Goal: Find contact information: Find contact information

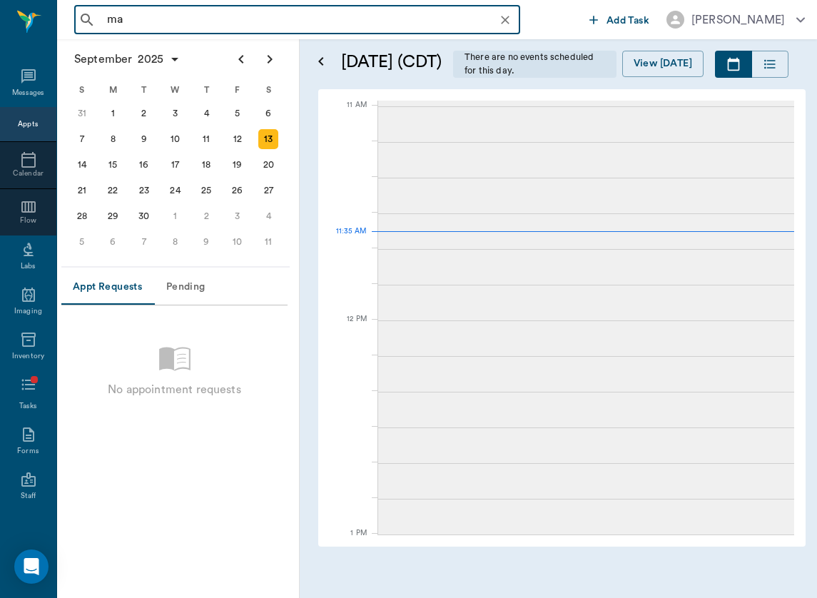
scroll to position [429, 0]
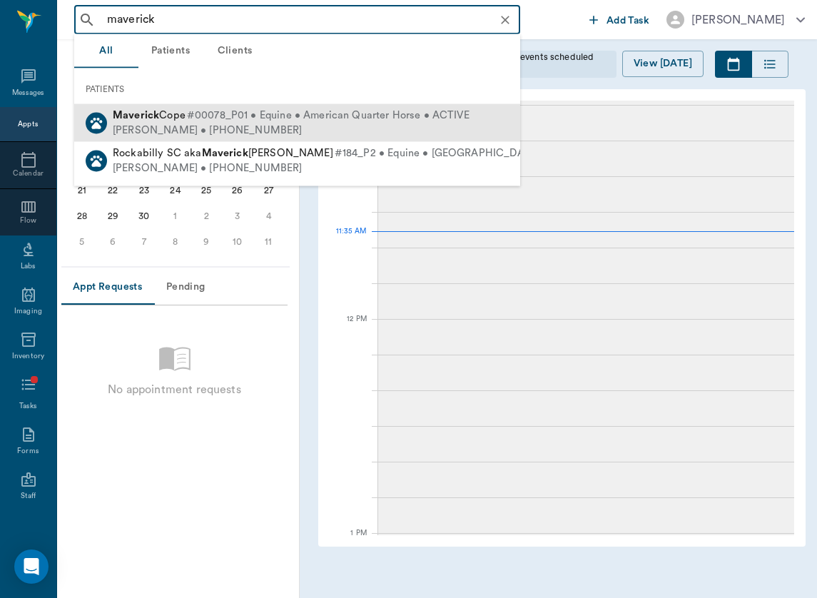
click at [225, 110] on span "#00078_P01 • Equine • American Quarter Horse • ACTIVE" at bounding box center [328, 115] width 282 height 15
type input "maverick"
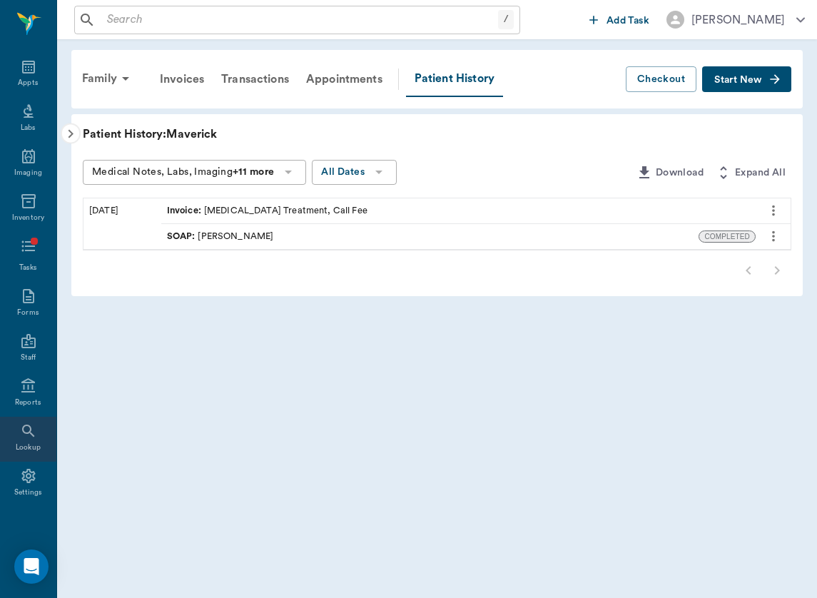
scroll to position [58, 0]
click at [29, 394] on icon at bounding box center [28, 386] width 17 height 17
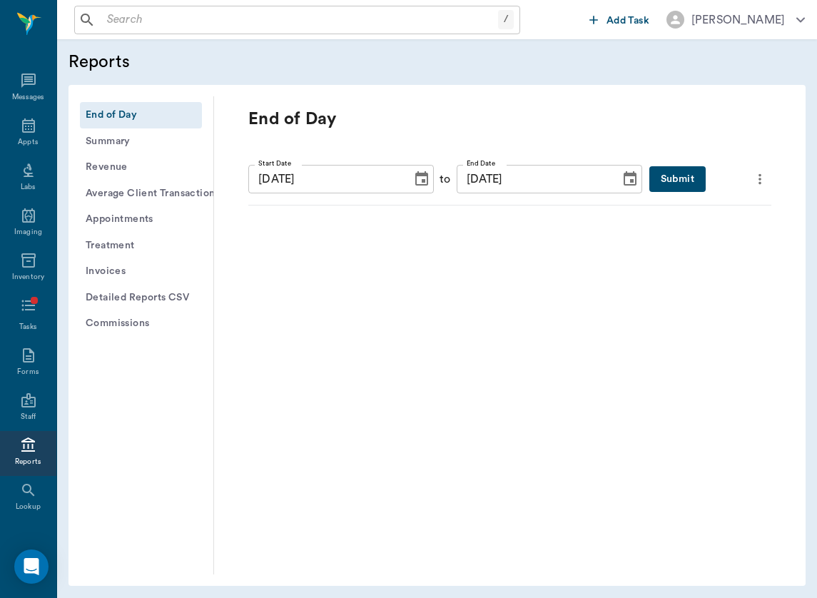
scroll to position [58, 0]
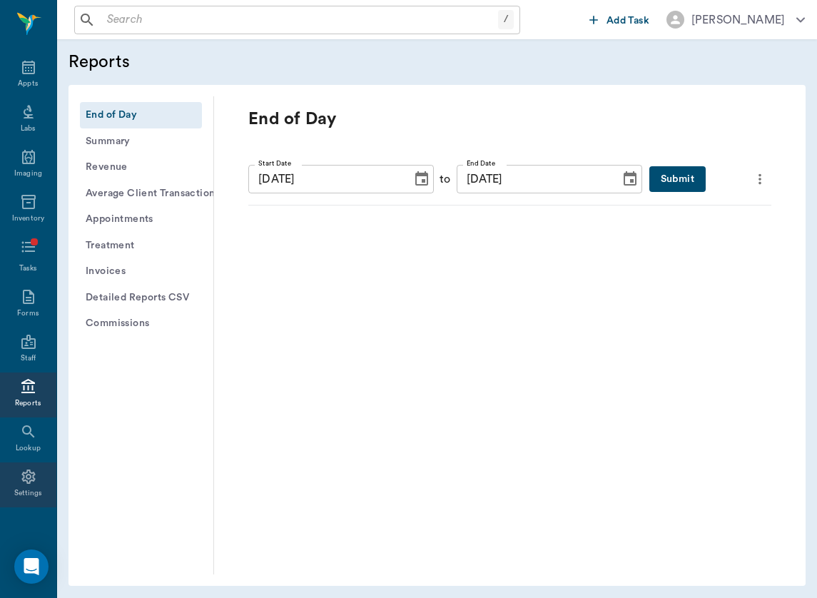
click at [20, 472] on icon at bounding box center [28, 476] width 17 height 17
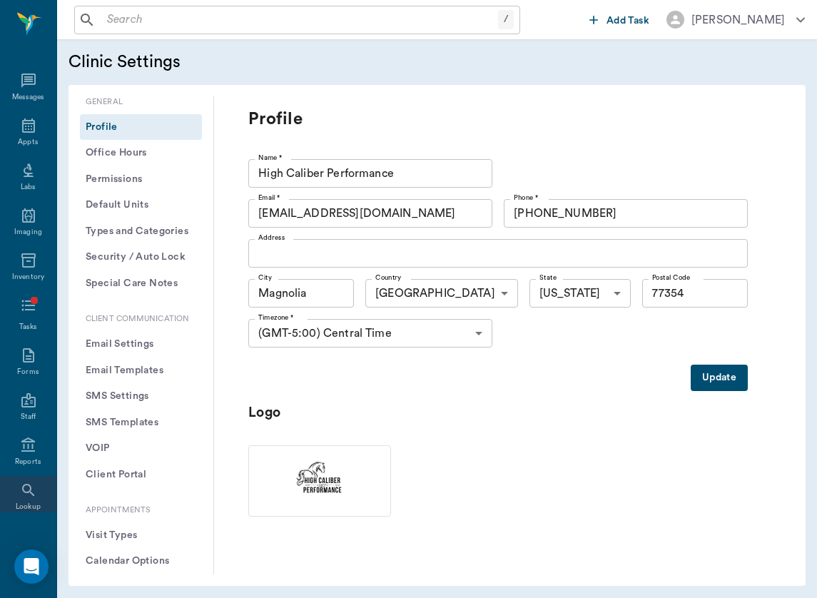
scroll to position [58, 0]
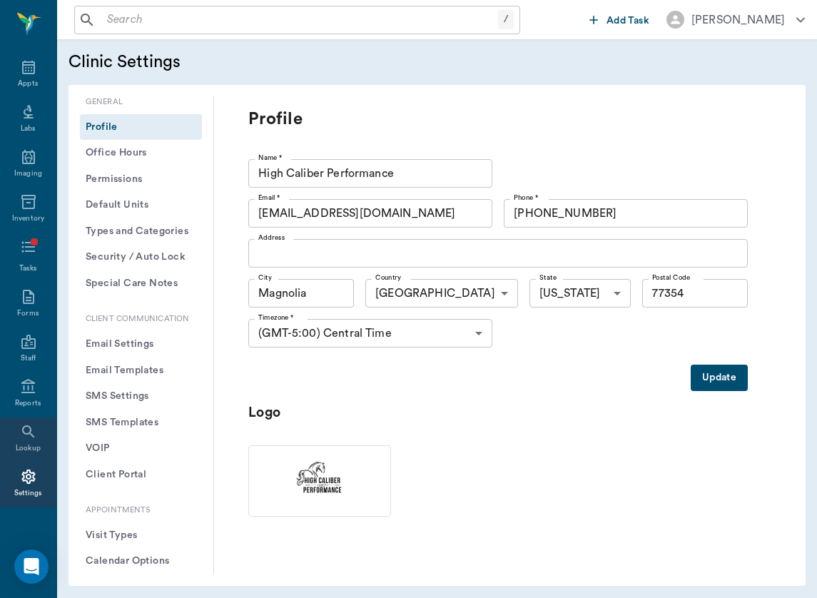
click at [28, 441] on div "Lookup" at bounding box center [28, 439] width 56 height 45
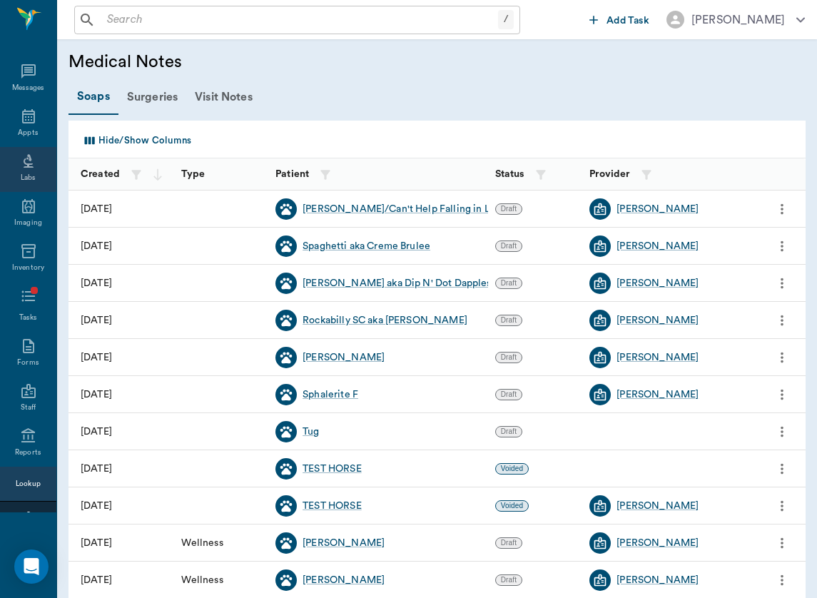
click at [29, 183] on div "Labs" at bounding box center [28, 178] width 15 height 11
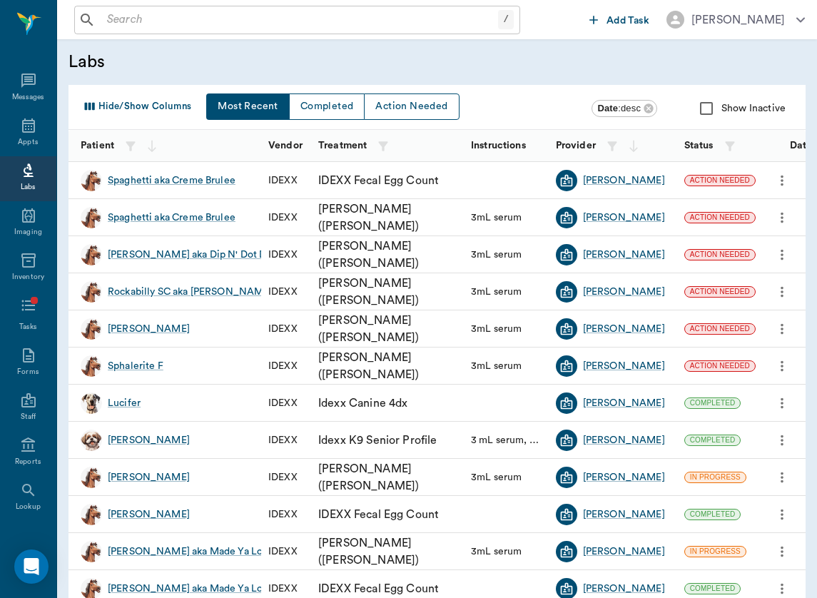
click at [785, 178] on icon "more" at bounding box center [782, 180] width 16 height 17
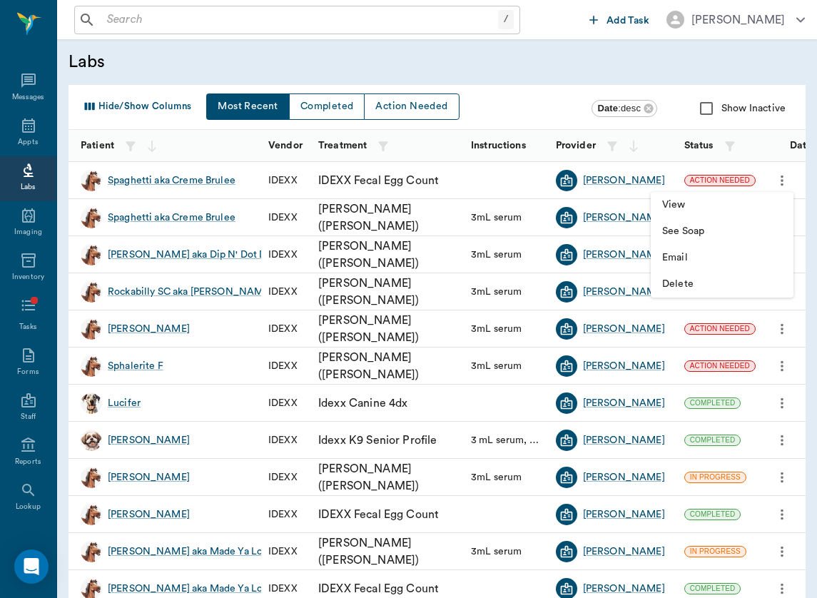
click at [712, 290] on span "Delete" at bounding box center [722, 284] width 120 height 15
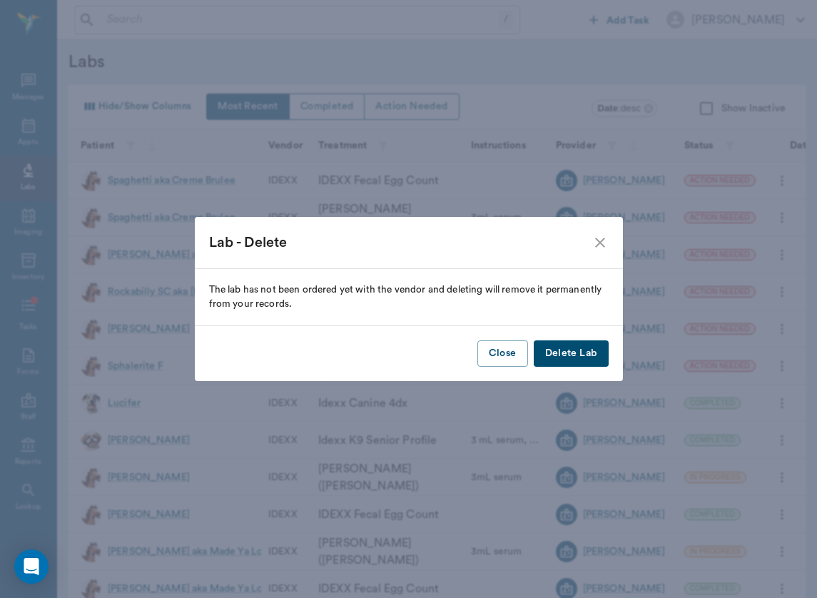
click at [563, 341] on button "Delete Lab" at bounding box center [571, 353] width 75 height 26
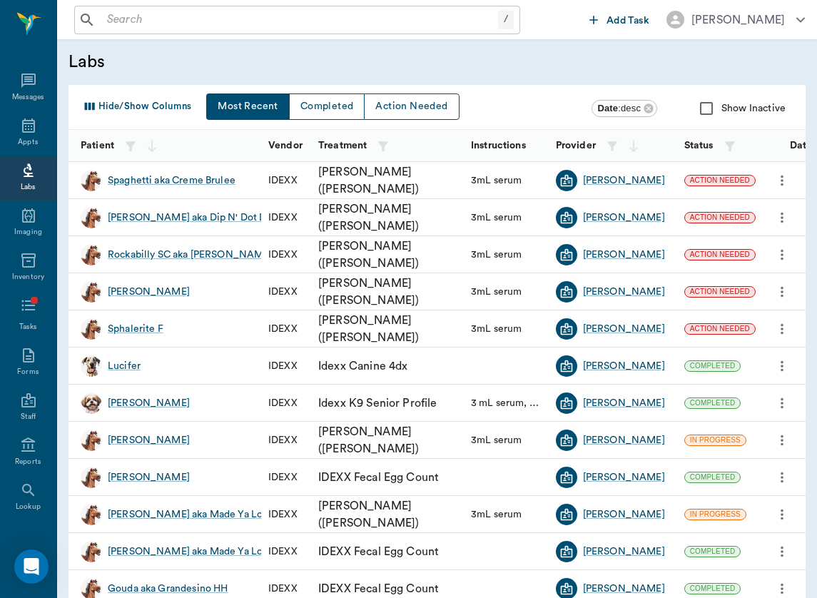
click at [781, 190] on button "more" at bounding box center [781, 180] width 23 height 24
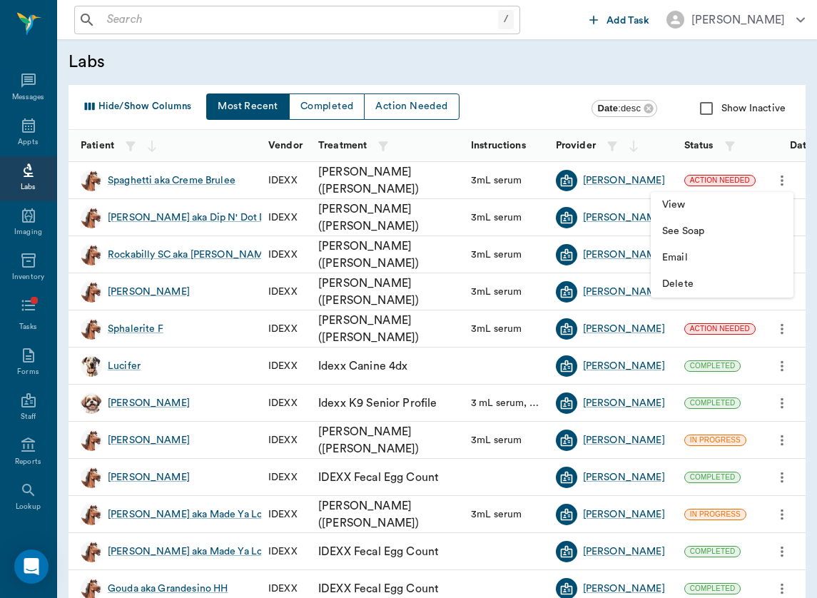
click at [359, 24] on div at bounding box center [408, 299] width 817 height 598
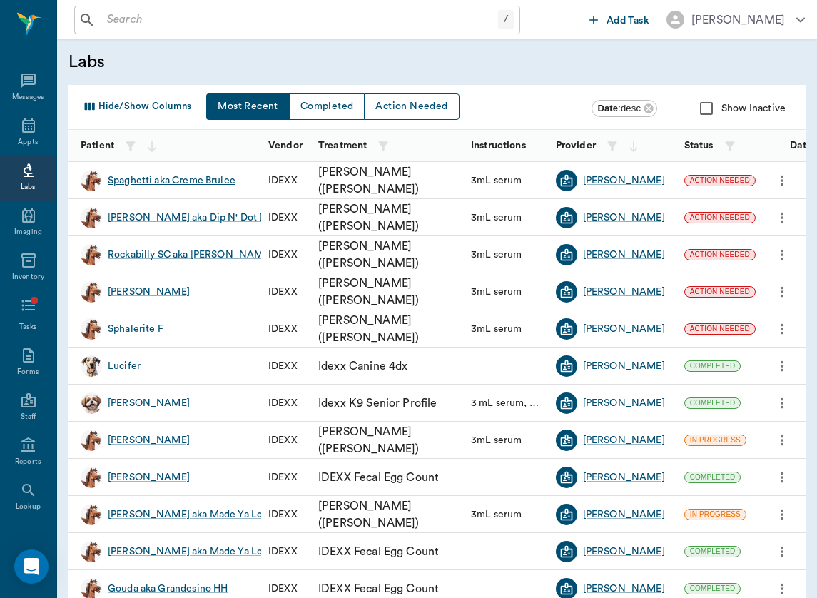
click at [128, 183] on div "Spaghetti aka Creme Brulee" at bounding box center [172, 180] width 128 height 14
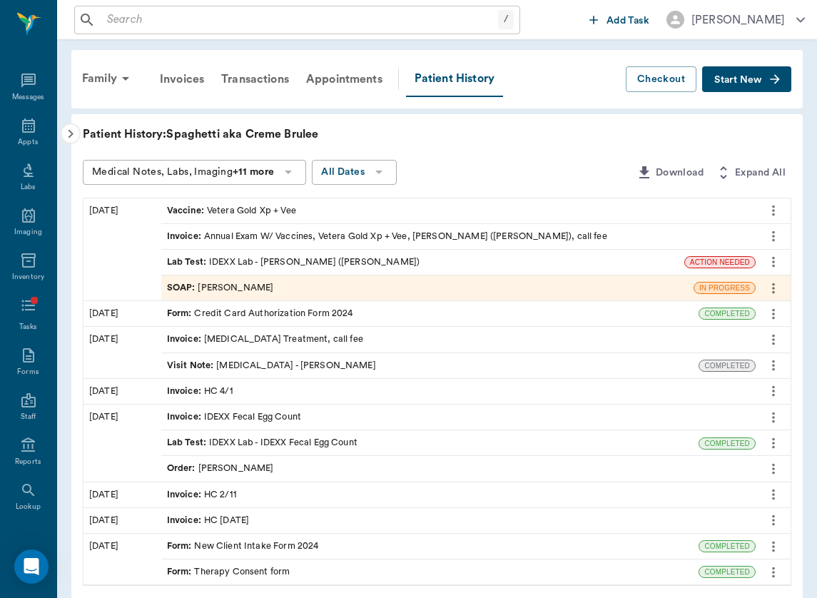
click at [265, 239] on div "Invoice : Annual Exam W/ Vaccines, Vetera Gold Xp + Vee, [PERSON_NAME] ([PERSON…" at bounding box center [387, 237] width 440 height 14
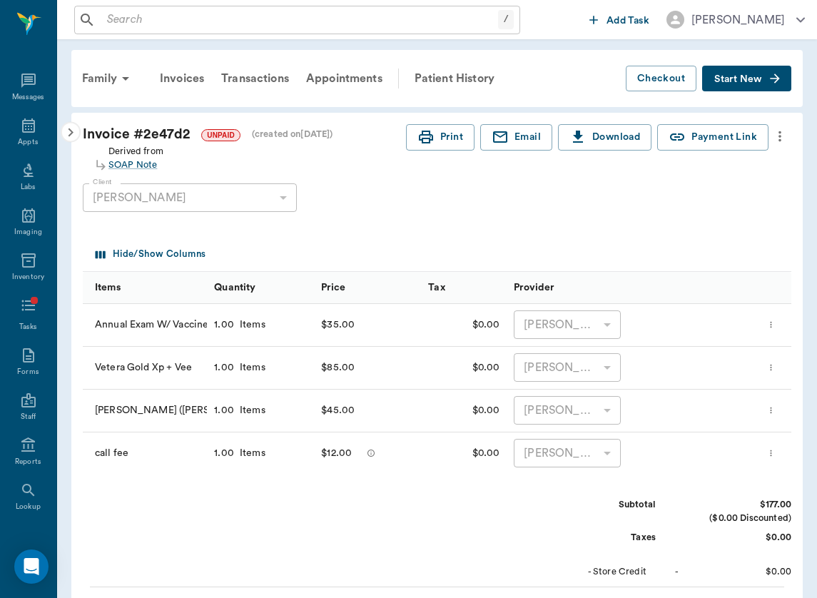
click at [76, 128] on icon "button" at bounding box center [70, 132] width 17 height 17
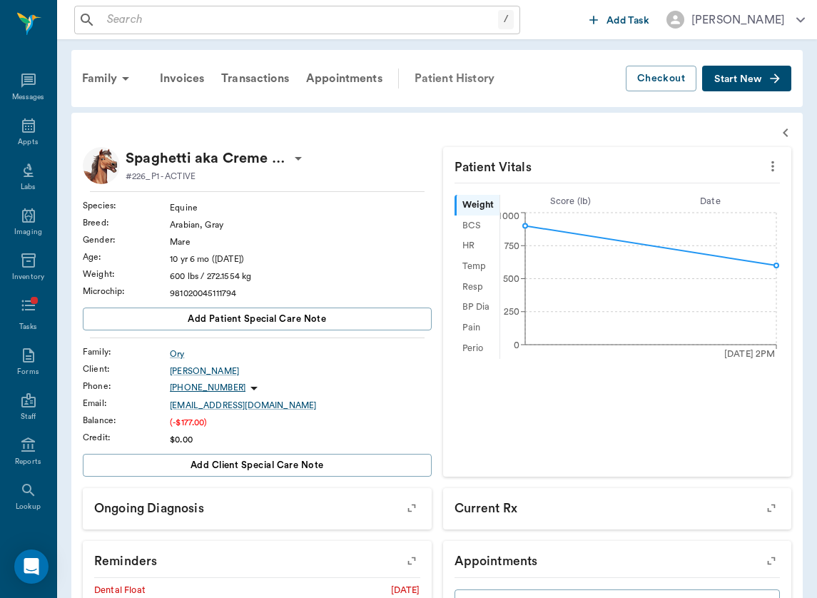
click at [483, 68] on div "Patient History" at bounding box center [454, 78] width 97 height 34
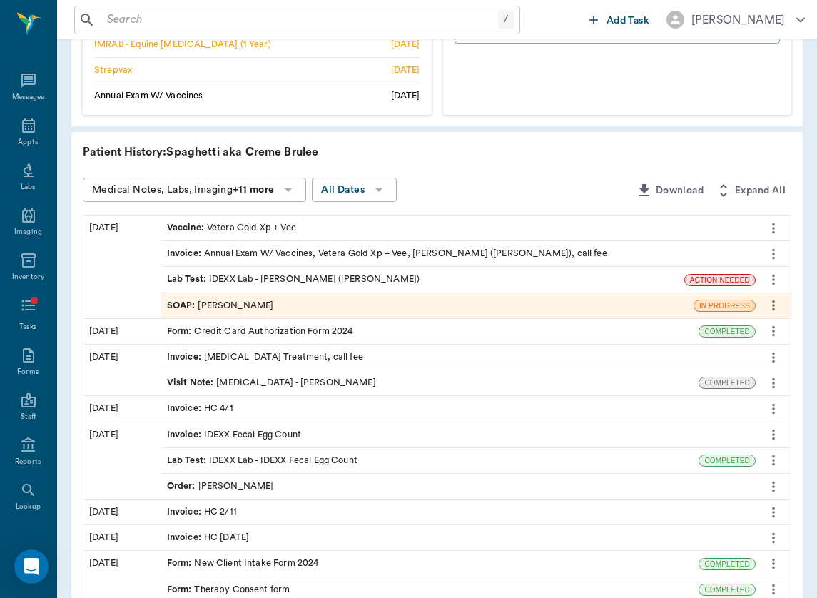
scroll to position [568, 0]
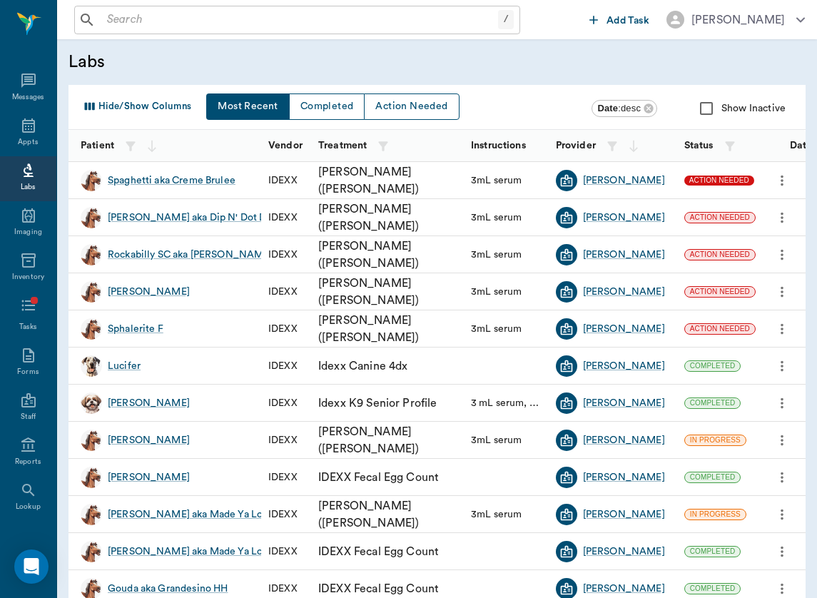
click at [733, 183] on span "ACTION NEEDED" at bounding box center [719, 180] width 70 height 10
click at [712, 215] on span "ACTION NEEDED" at bounding box center [719, 218] width 70 height 10
click at [723, 255] on span "ACTION NEEDED" at bounding box center [720, 255] width 70 height 10
click at [720, 287] on div "ACTION NEEDED" at bounding box center [719, 292] width 70 height 10
click at [714, 323] on div "ACTION NEEDED" at bounding box center [719, 329] width 71 height 14
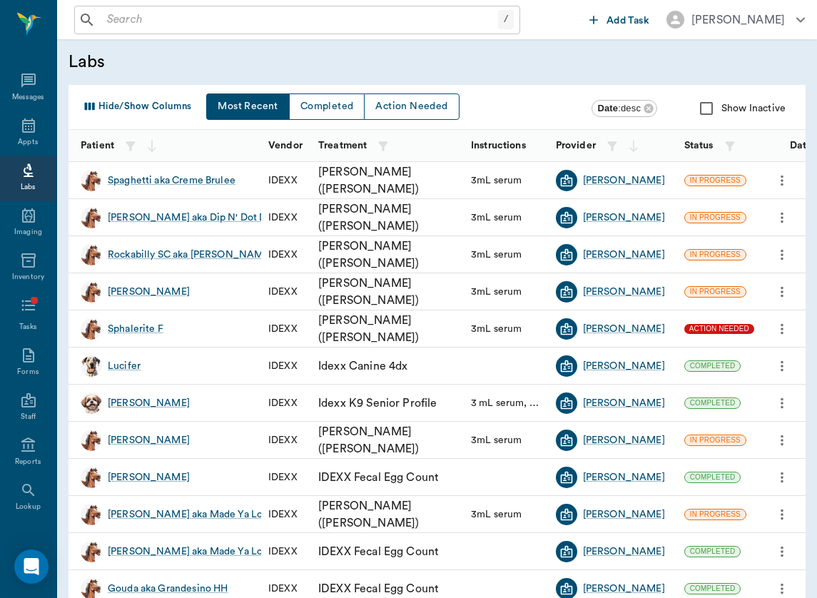
click at [714, 334] on span "ACTION NEEDED" at bounding box center [719, 329] width 70 height 10
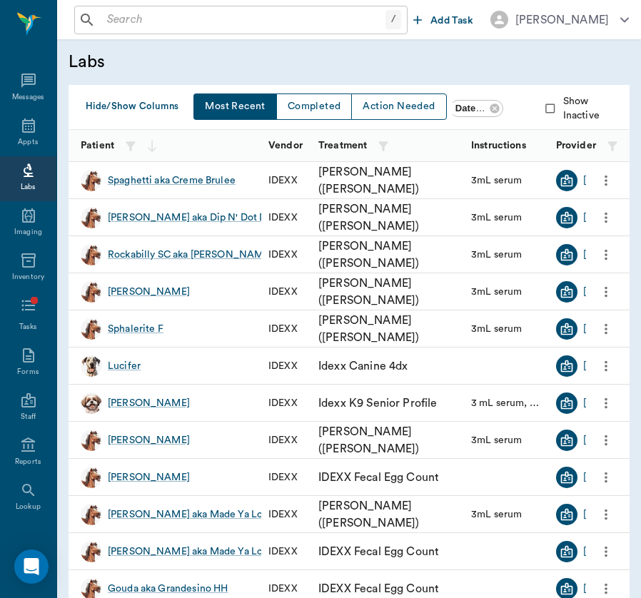
scroll to position [0, -1]
click at [144, 183] on div "Spaghetti aka Creme Brulee" at bounding box center [172, 180] width 128 height 14
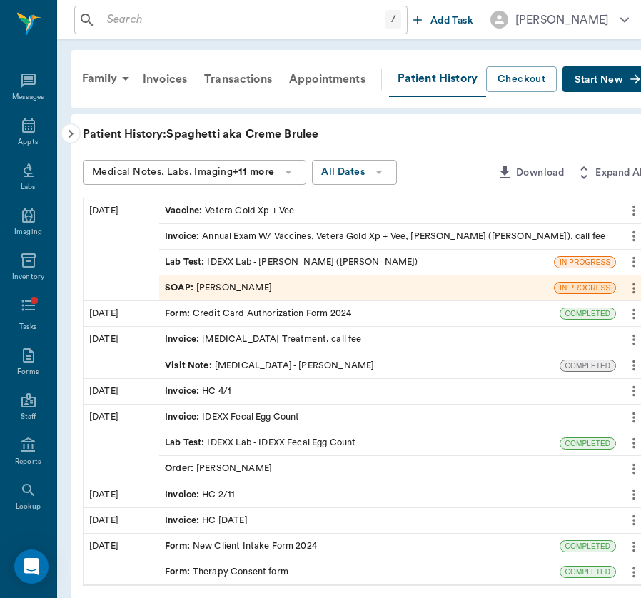
click at [67, 134] on icon "button" at bounding box center [70, 134] width 17 height 17
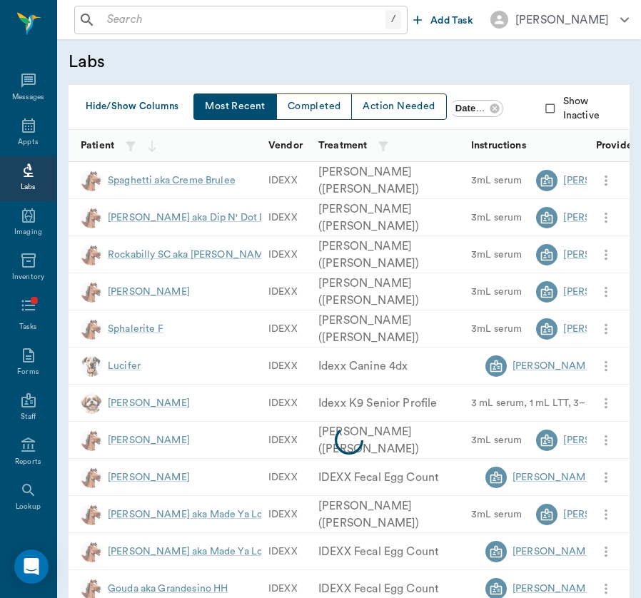
click at [482, 0] on div "/ ​ Add Task [PERSON_NAME]" at bounding box center [348, 19] width 583 height 39
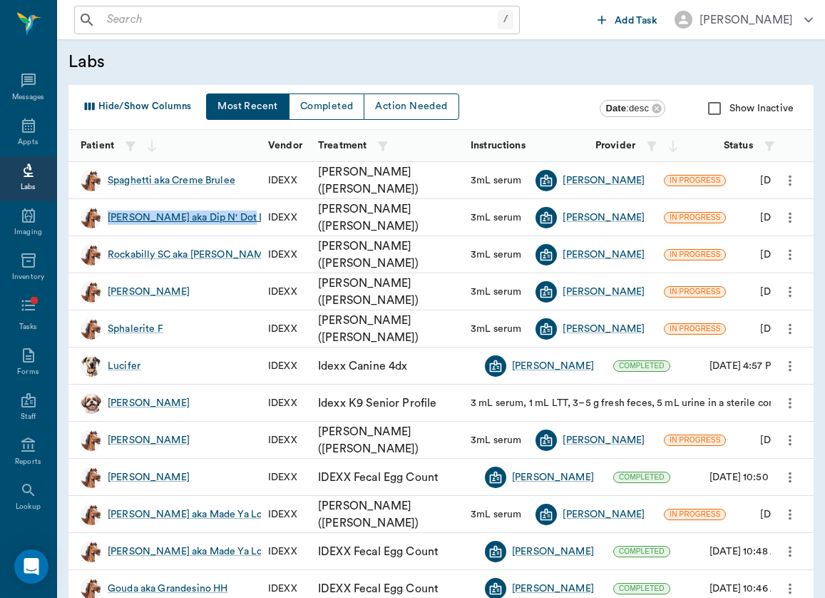
click at [186, 216] on div "[PERSON_NAME] aka Dip N' Dot Dapples" at bounding box center [202, 217] width 188 height 14
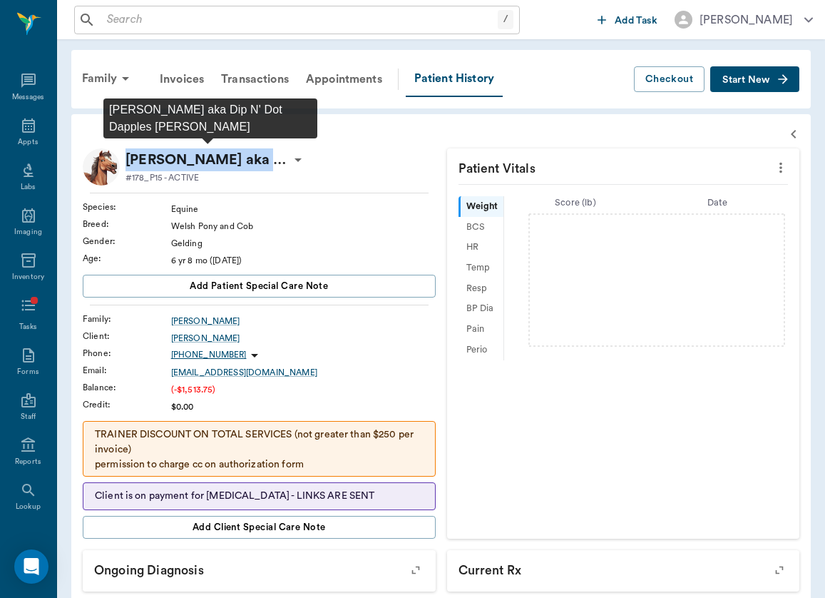
drag, startPoint x: 125, startPoint y: 163, endPoint x: 289, endPoint y: 167, distance: 164.1
click at [289, 167] on div "[PERSON_NAME] aka Dip N' Dot Dapples [PERSON_NAME] #178_P15 - ACTIVE" at bounding box center [213, 166] width 187 height 37
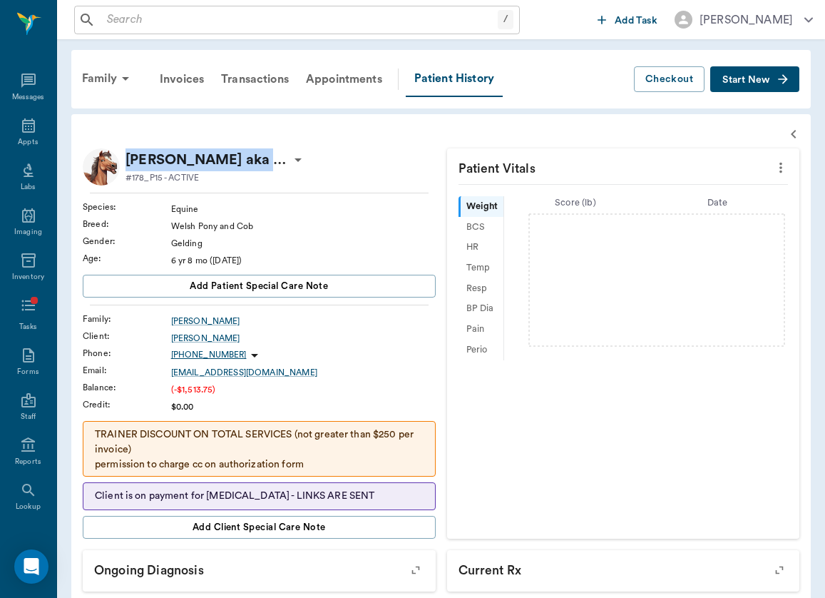
click at [294, 161] on icon at bounding box center [298, 159] width 17 height 17
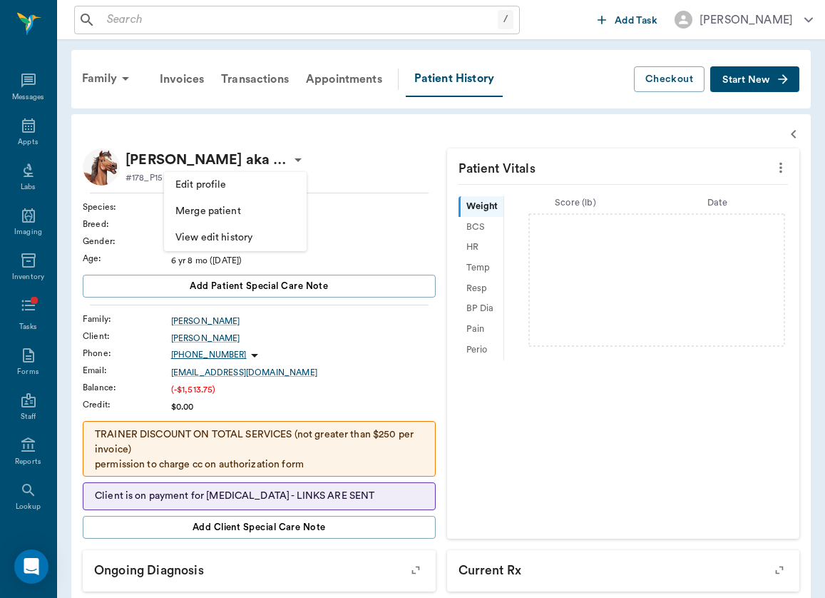
click at [253, 175] on li "Edit profile" at bounding box center [235, 185] width 143 height 26
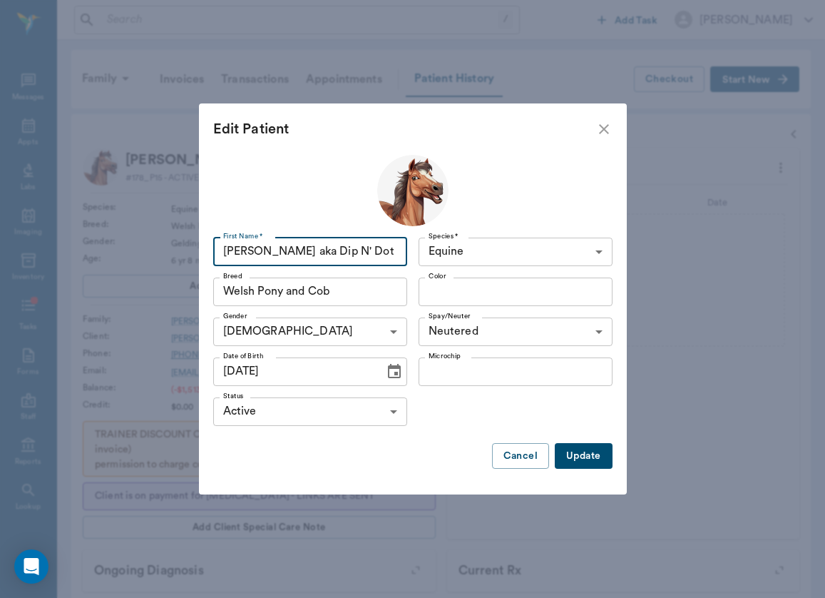
drag, startPoint x: 384, startPoint y: 253, endPoint x: 180, endPoint y: 253, distance: 204.0
click at [180, 253] on div "Edit Patient First Name * [PERSON_NAME] aka Dip N' Dot Dapples First Name * Spe…" at bounding box center [412, 299] width 825 height 598
click at [601, 127] on icon "close" at bounding box center [604, 129] width 10 height 10
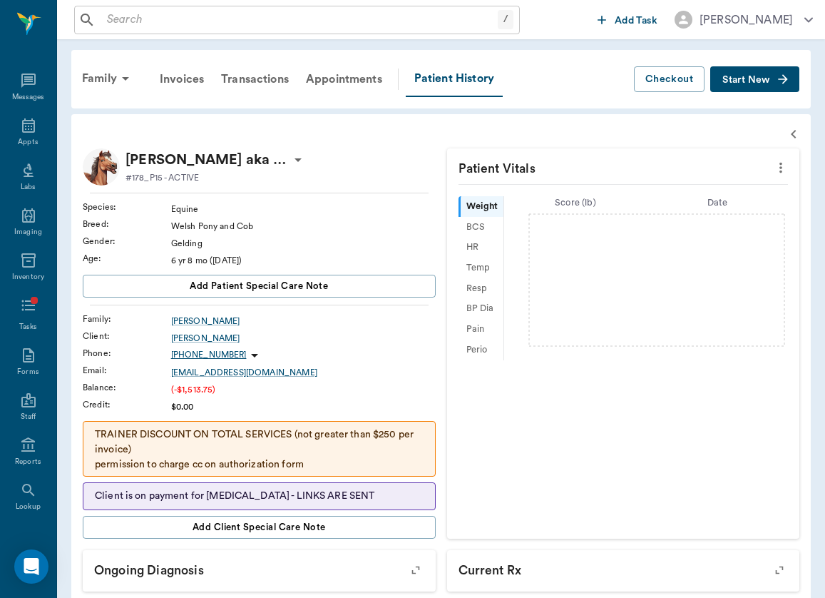
click at [449, 9] on div "/ ​" at bounding box center [297, 20] width 446 height 29
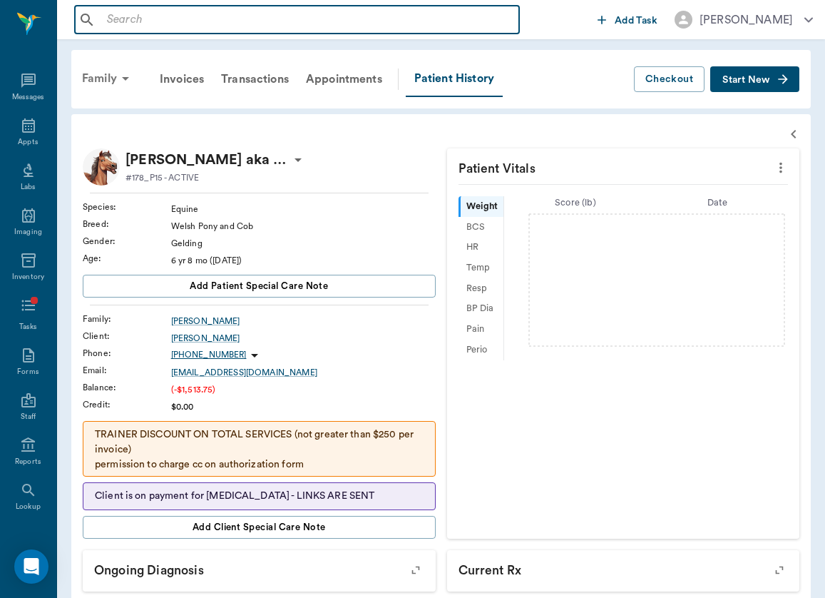
click at [107, 73] on div "Family" at bounding box center [107, 78] width 69 height 34
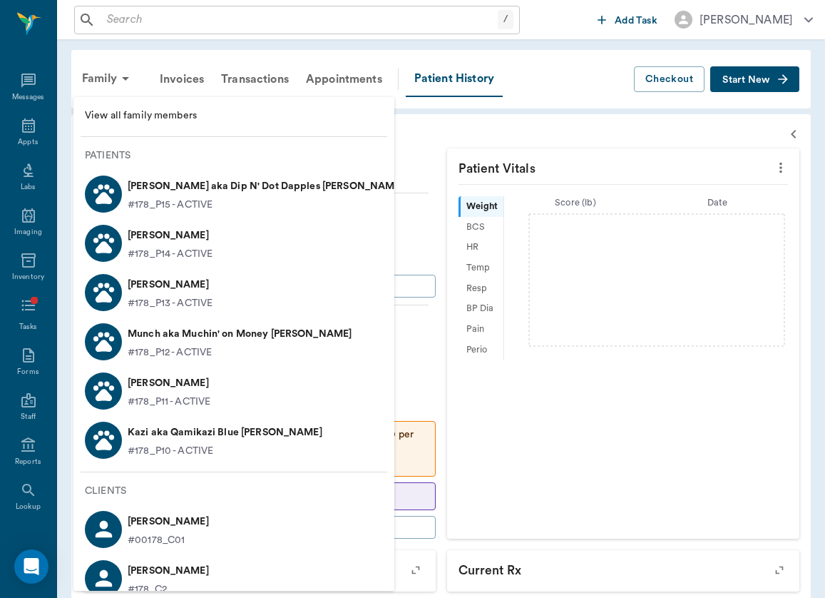
click at [185, 259] on p "#178_P14 - ACTIVE" at bounding box center [170, 254] width 85 height 15
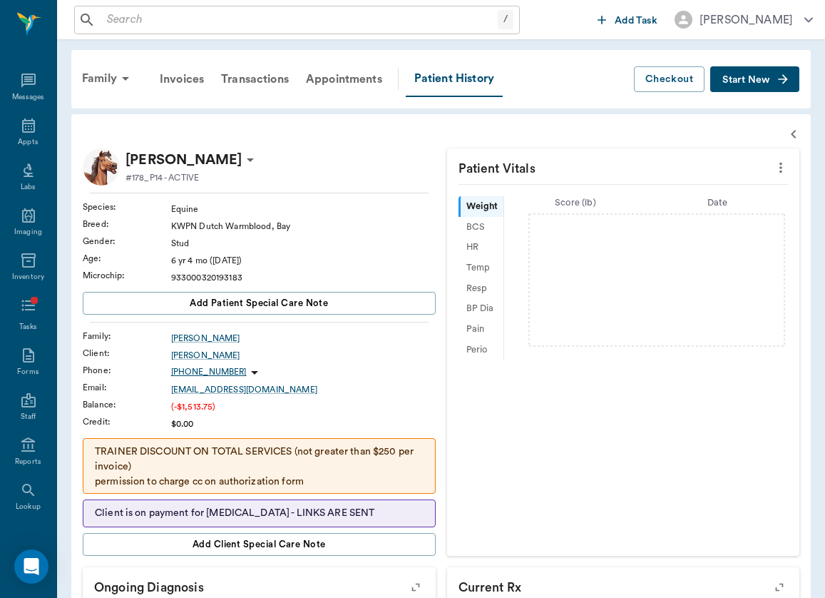
click at [591, 81] on div "Family Invoices Transactions Appointments Patient History" at bounding box center [353, 79] width 561 height 36
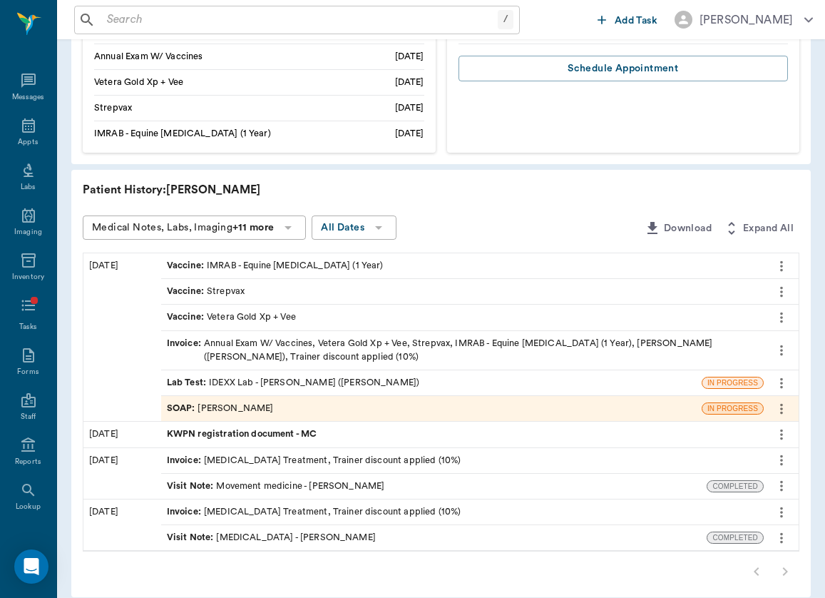
scroll to position [612, 0]
click at [229, 428] on span "KWPN registration document - MC" at bounding box center [243, 435] width 153 height 14
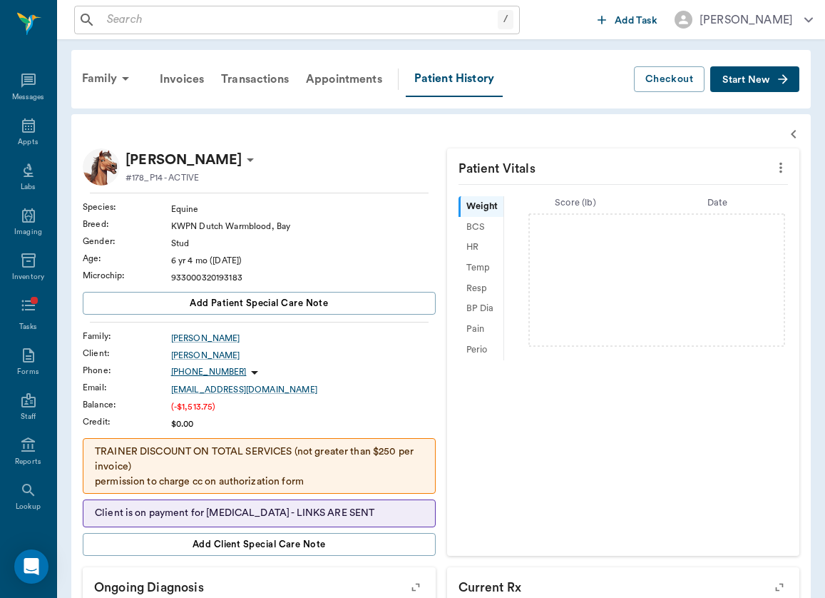
scroll to position [0, 0]
click at [242, 155] on icon at bounding box center [250, 159] width 17 height 17
click at [198, 185] on span "Edit profile" at bounding box center [148, 185] width 120 height 15
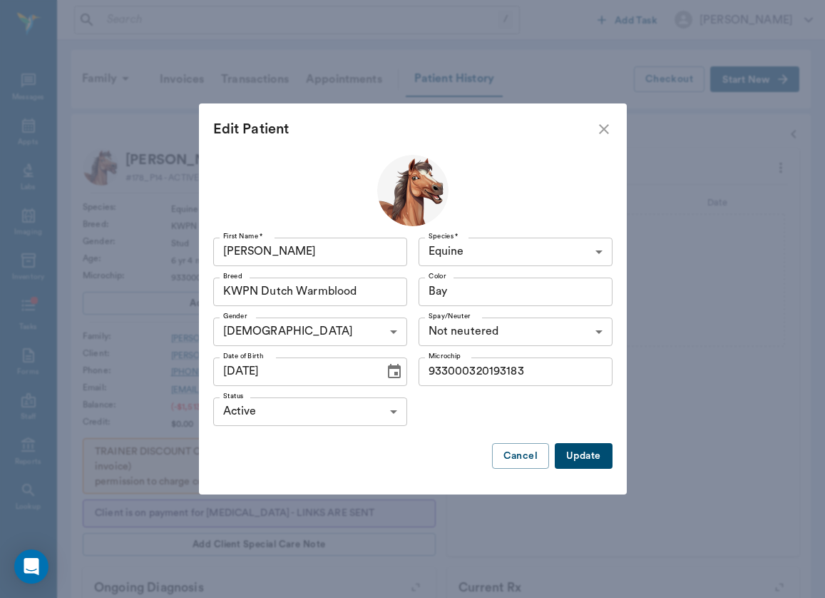
click at [288, 252] on input "[PERSON_NAME]" at bounding box center [310, 252] width 194 height 29
paste input "O"
type input "[PERSON_NAME] aka Optimus ELH"
click at [600, 434] on div "First Name * [PERSON_NAME] aka Optimus ELH First Name * Species * Equine Equine…" at bounding box center [412, 318] width 399 height 326
click at [594, 459] on button "Update" at bounding box center [583, 456] width 57 height 26
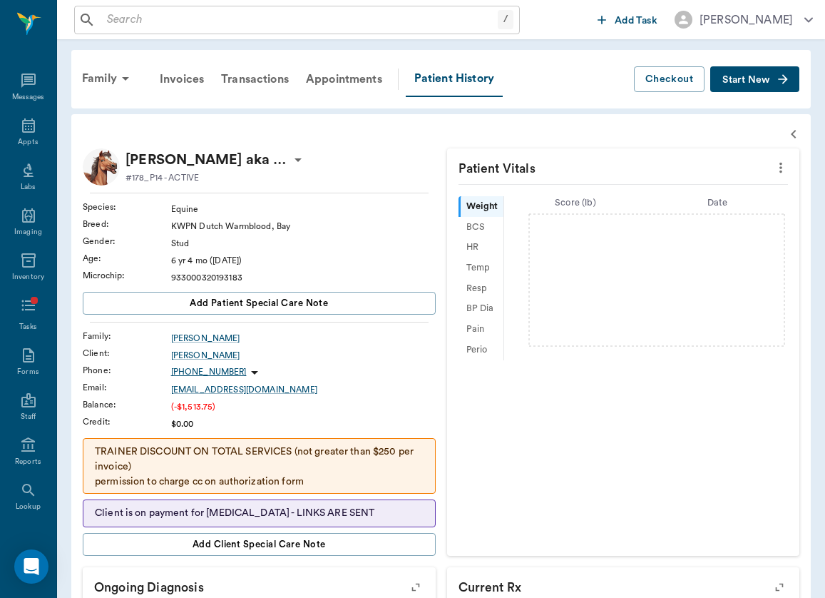
click at [300, 163] on icon at bounding box center [298, 159] width 17 height 17
click at [282, 189] on span "Edit profile" at bounding box center [235, 185] width 120 height 15
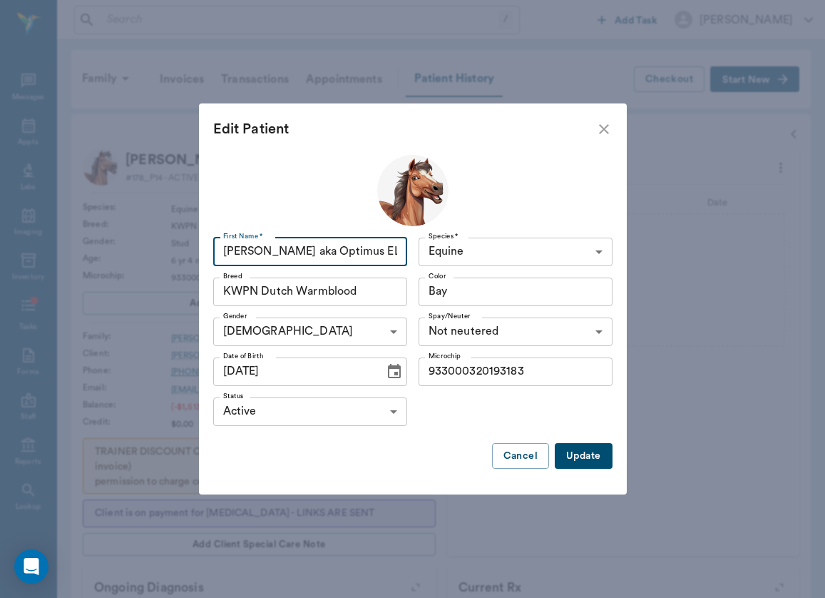
click at [303, 249] on input "[PERSON_NAME] aka Optimus ELH" at bounding box center [310, 252] width 194 height 29
type input "[PERSON_NAME] aka Optimis ELH"
click at [583, 454] on button "Update" at bounding box center [583, 456] width 57 height 26
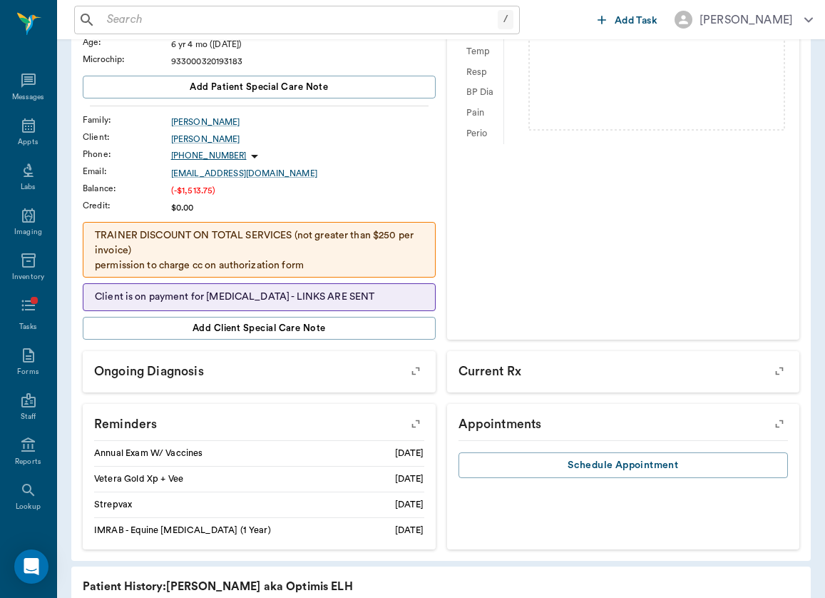
scroll to position [58, 0]
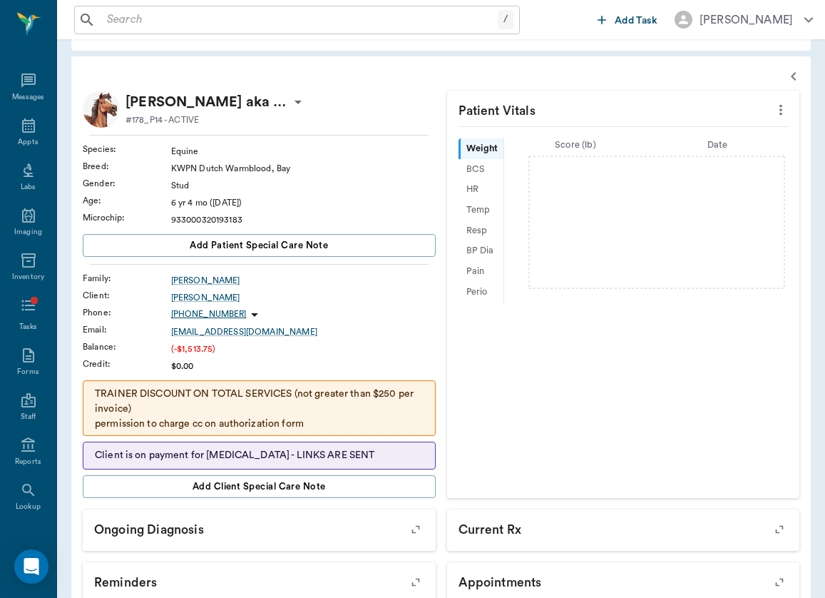
click at [240, 32] on div "/ ​" at bounding box center [297, 20] width 446 height 29
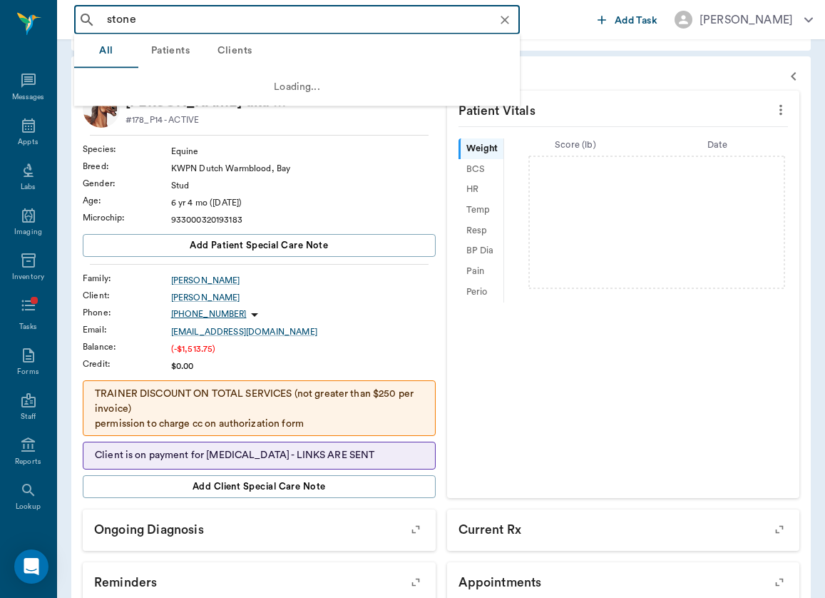
type input "stone"
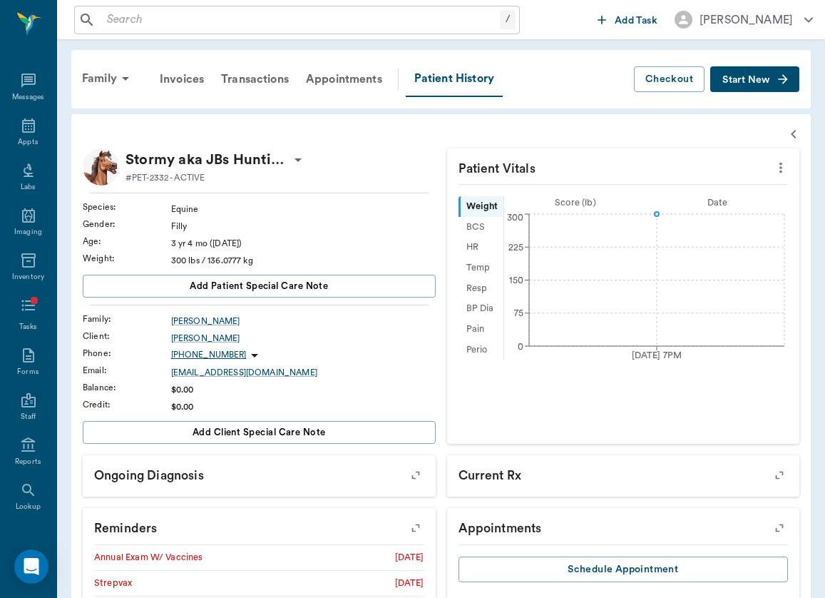
click at [199, 156] on p "Stormy aka JBs Huntin For Chocolate [PERSON_NAME]" at bounding box center [208, 159] width 164 height 23
click at [416, 162] on div at bounding box center [412, 299] width 825 height 598
click at [169, 14] on input "text" at bounding box center [300, 20] width 399 height 20
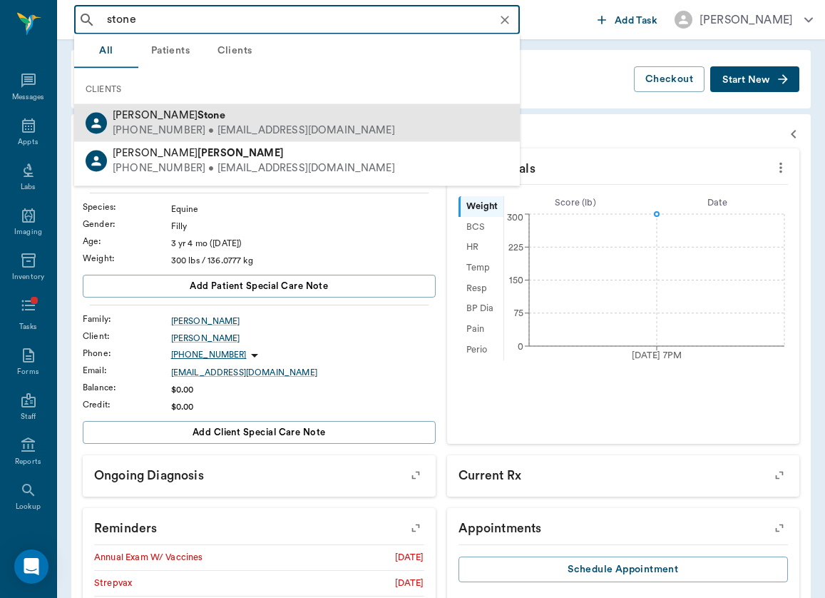
click at [198, 110] on b "Stone" at bounding box center [212, 115] width 28 height 11
type input "stone"
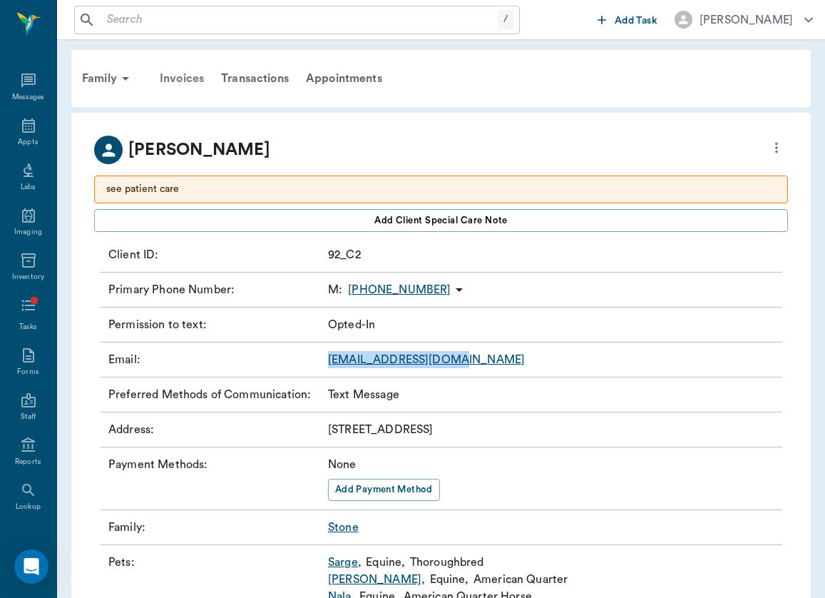
click at [198, 74] on div "Invoices" at bounding box center [181, 78] width 61 height 34
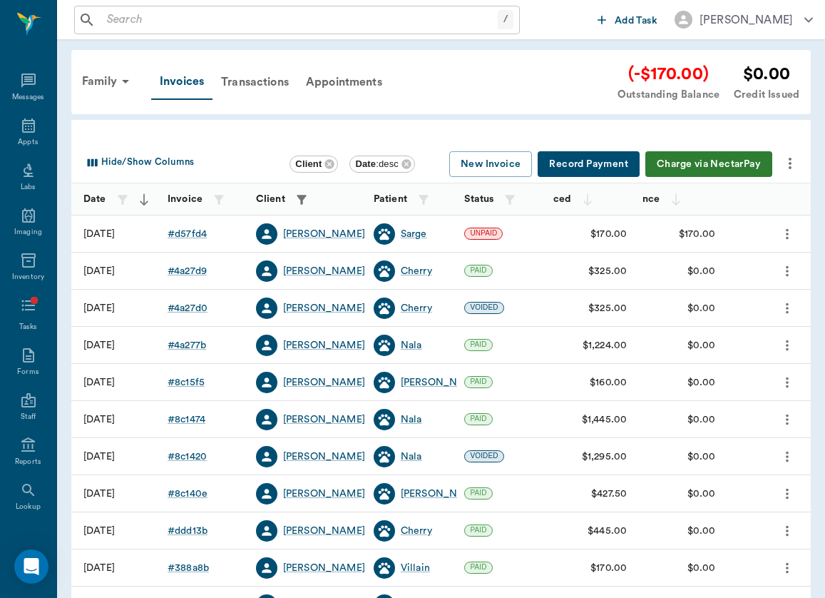
click at [197, 223] on div "# d57fd4" at bounding box center [204, 233] width 88 height 37
click at [190, 230] on div "# d57fd4" at bounding box center [187, 234] width 39 height 14
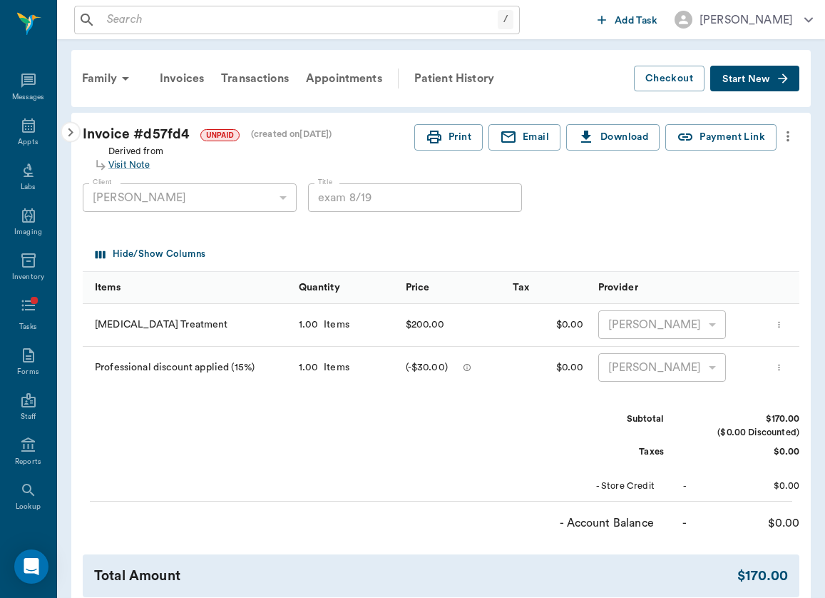
click at [784, 141] on icon "more" at bounding box center [788, 136] width 16 height 17
click at [534, 192] on div at bounding box center [412, 299] width 825 height 598
click at [596, 139] on button "Download" at bounding box center [612, 137] width 93 height 26
click at [725, 141] on button "Payment Link" at bounding box center [720, 137] width 111 height 26
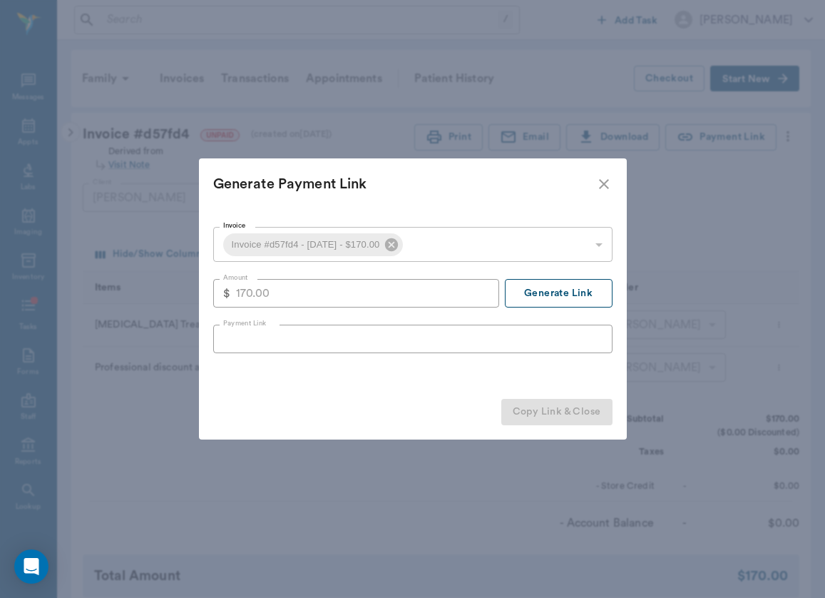
click at [574, 300] on button "Generate Link" at bounding box center [559, 293] width 108 height 29
type input "[URL][DOMAIN_NAME]"
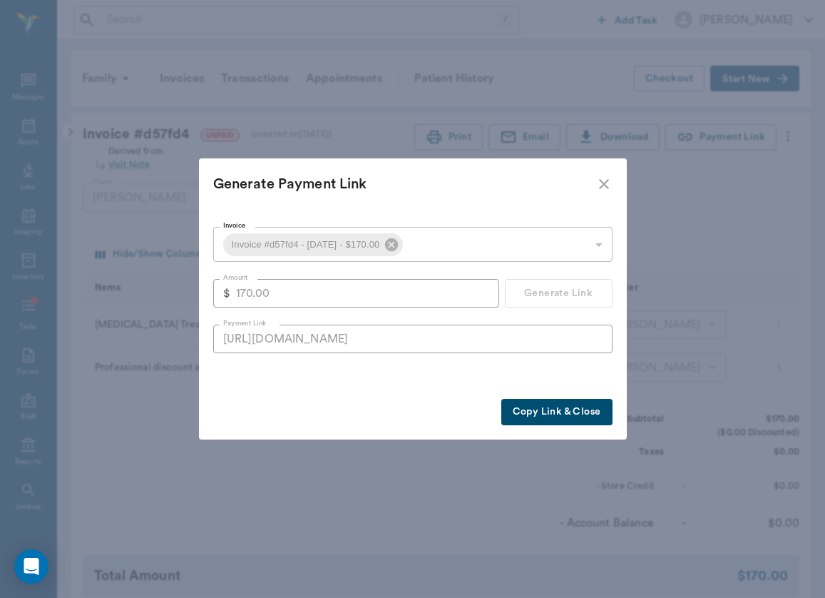
click at [597, 415] on button "Copy Link & Close" at bounding box center [556, 412] width 111 height 26
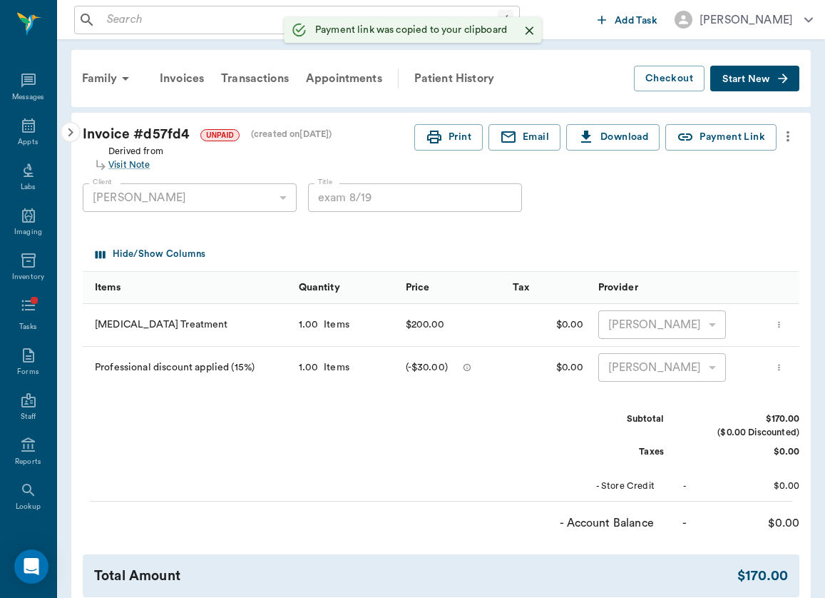
click at [234, 25] on input "text" at bounding box center [299, 20] width 397 height 20
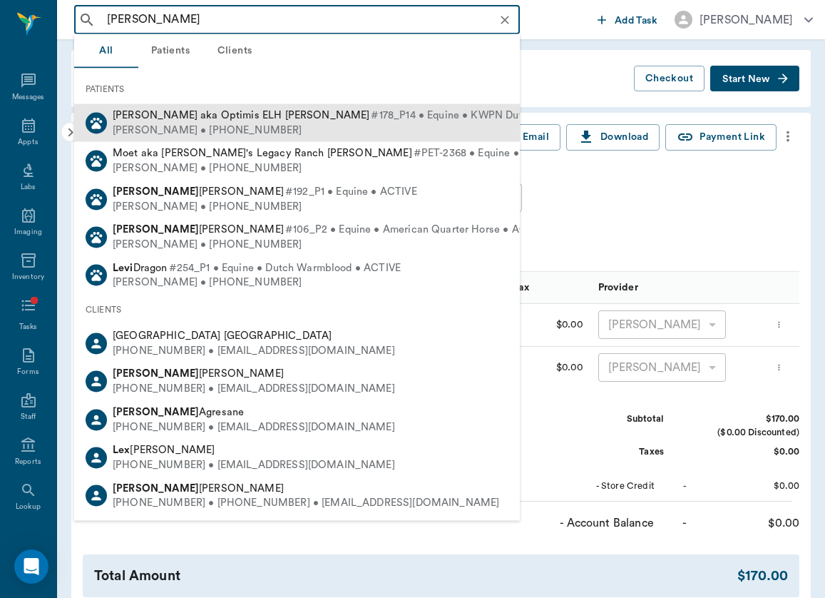
click at [164, 123] on div "[PERSON_NAME] • [PHONE_NUMBER]" at bounding box center [377, 130] width 529 height 15
type input "[PERSON_NAME]"
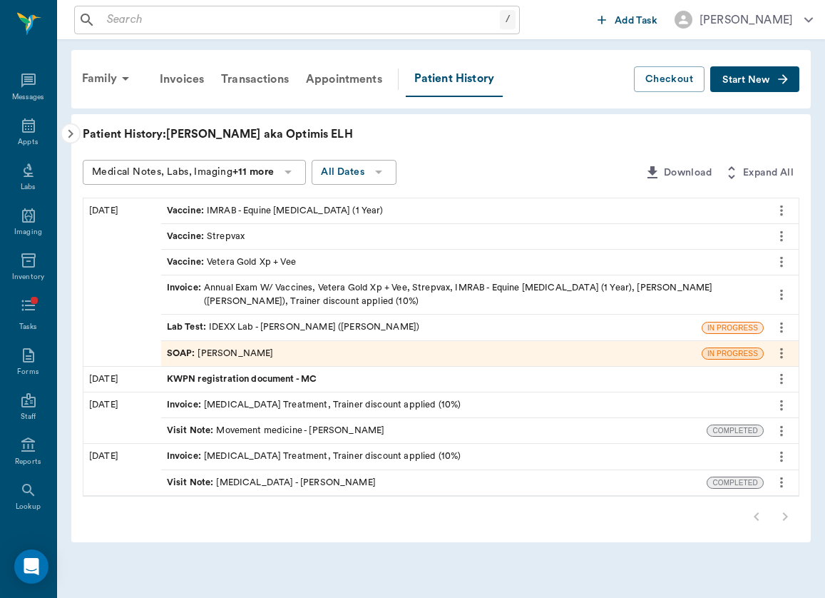
click at [73, 138] on icon "button" at bounding box center [70, 134] width 17 height 17
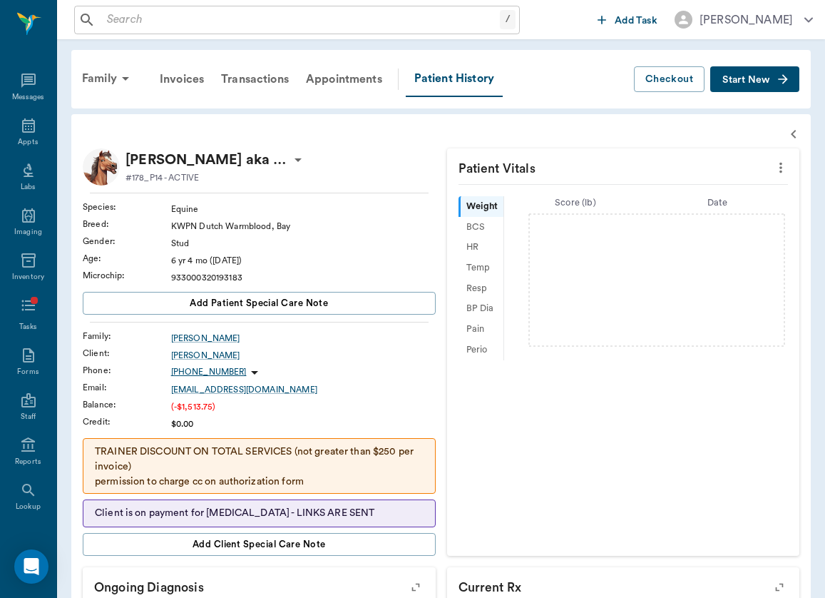
click at [305, 158] on icon at bounding box center [298, 159] width 17 height 17
click at [281, 188] on span "Edit profile" at bounding box center [235, 185] width 120 height 15
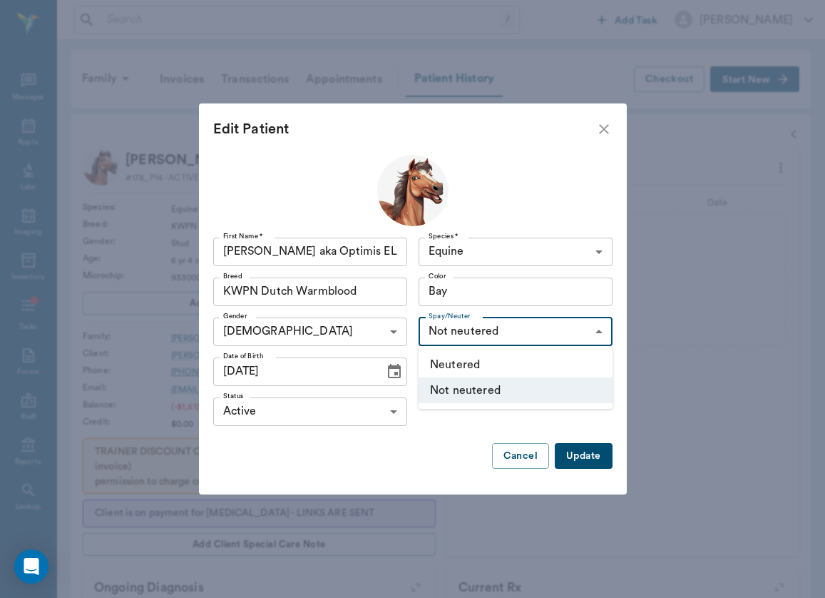
click at [506, 362] on li "Neutered" at bounding box center [516, 365] width 194 height 26
type input "true"
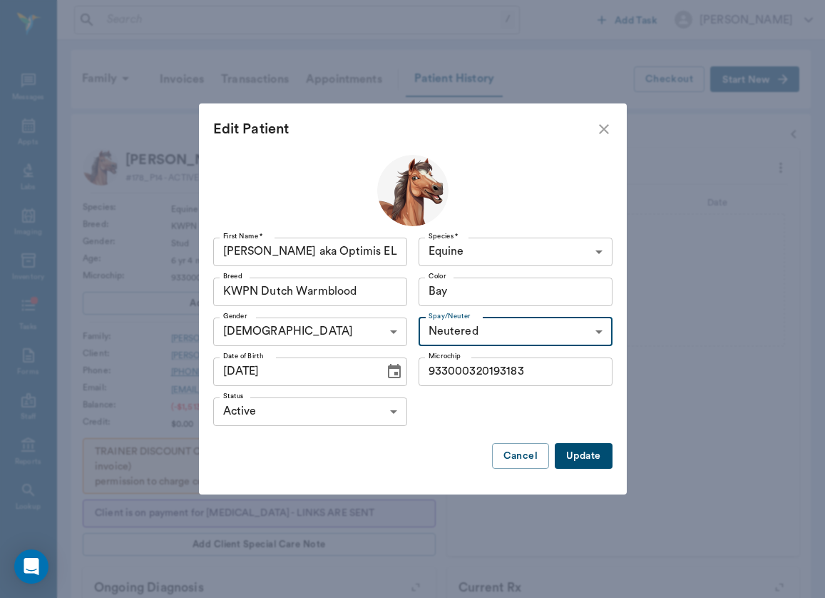
click at [594, 456] on button "Update" at bounding box center [583, 456] width 57 height 26
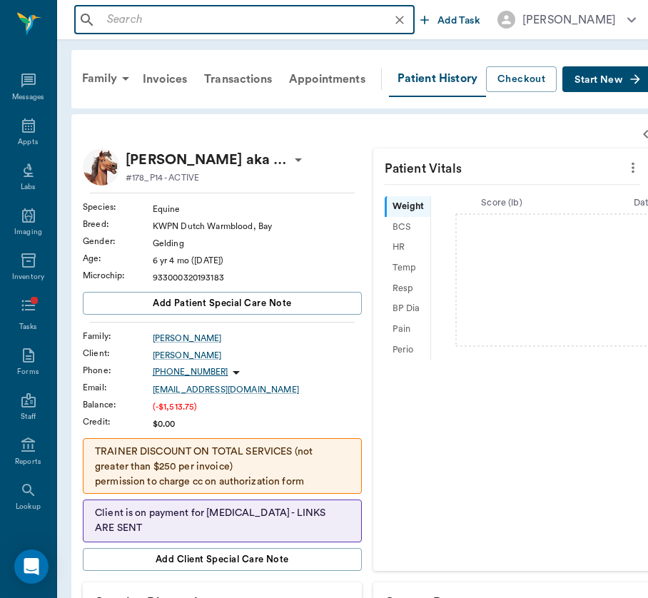
click at [151, 27] on input "text" at bounding box center [255, 20] width 309 height 20
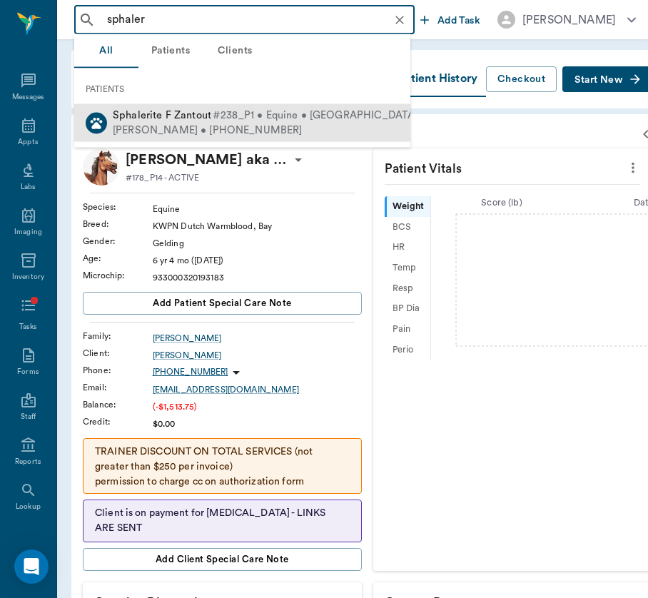
click at [154, 111] on span "Sphalerite F Zantout" at bounding box center [162, 115] width 98 height 11
type input "sphaler"
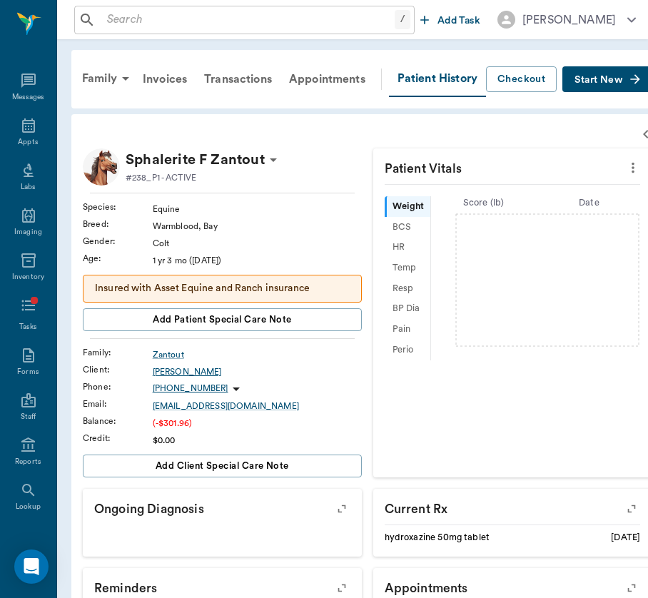
click at [182, 367] on div "[PERSON_NAME]" at bounding box center [257, 371] width 209 height 13
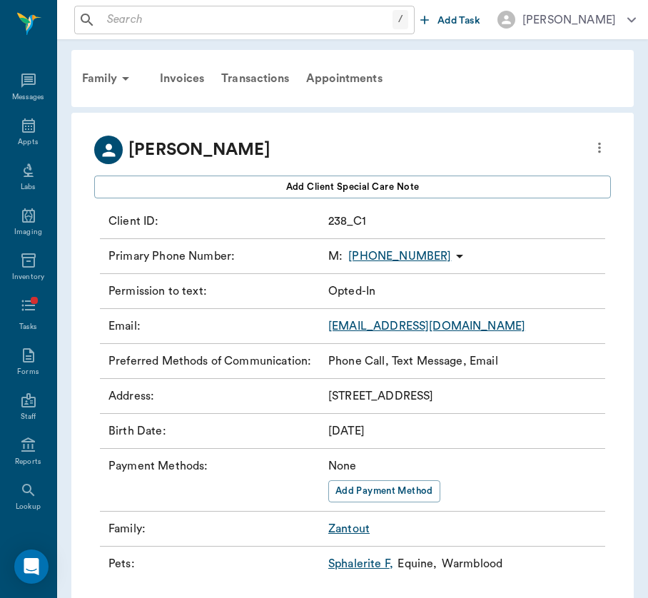
drag, startPoint x: 133, startPoint y: 153, endPoint x: 300, endPoint y: 153, distance: 166.9
click at [300, 153] on div "[PERSON_NAME]" at bounding box center [352, 150] width 516 height 29
copy p "[PERSON_NAME]"
drag, startPoint x: 351, startPoint y: 260, endPoint x: 415, endPoint y: 267, distance: 64.6
click at [415, 267] on div "Primary Phone Number : M : [PHONE_NUMBER]" at bounding box center [352, 256] width 505 height 35
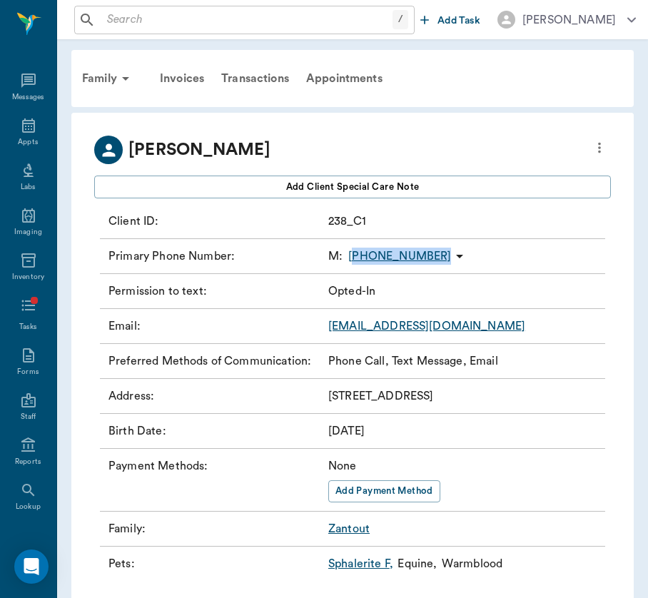
copy p "346) 329-4420"
drag, startPoint x: 437, startPoint y: 332, endPoint x: 309, endPoint y: 332, distance: 127.7
click at [309, 332] on div "Email : [EMAIL_ADDRESS][DOMAIN_NAME]" at bounding box center [352, 326] width 505 height 35
click at [309, 332] on p "Email :" at bounding box center [215, 325] width 214 height 17
drag, startPoint x: 324, startPoint y: 327, endPoint x: 469, endPoint y: 327, distance: 145.5
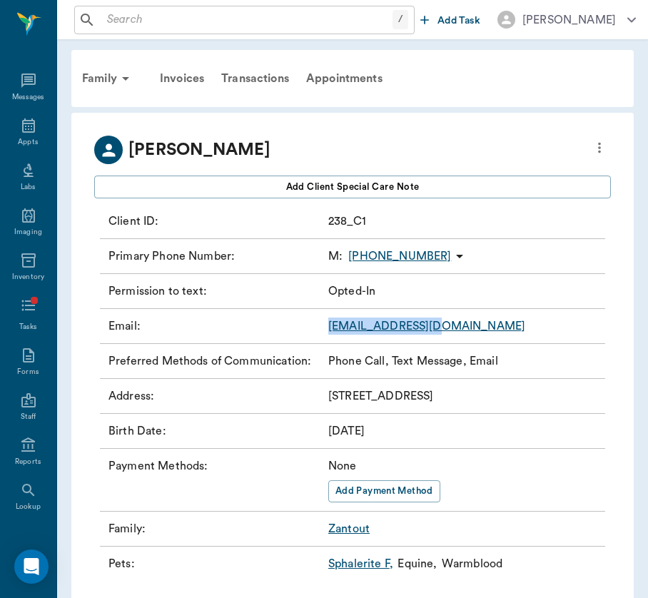
click at [469, 327] on div "Email : [EMAIL_ADDRESS][DOMAIN_NAME]" at bounding box center [352, 326] width 505 height 35
drag, startPoint x: 454, startPoint y: 327, endPoint x: 327, endPoint y: 330, distance: 127.0
click at [327, 330] on div "Email : [EMAIL_ADDRESS][DOMAIN_NAME]" at bounding box center [352, 326] width 505 height 35
copy link "[EMAIL_ADDRESS][DOMAIN_NAME]"
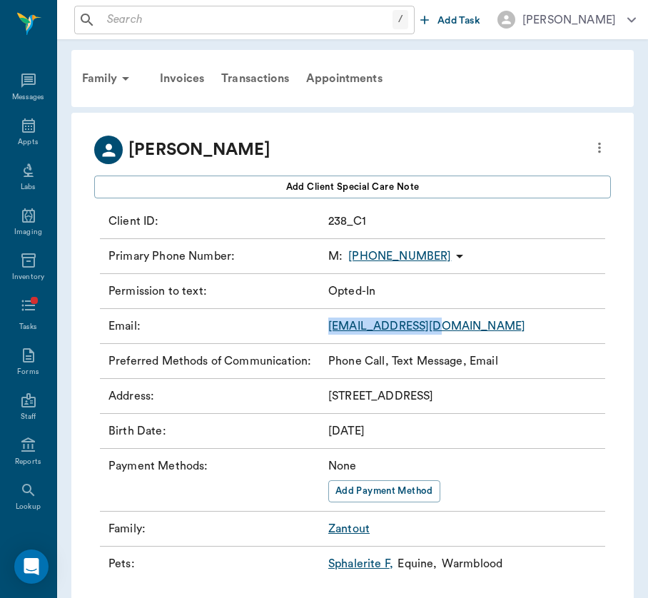
drag, startPoint x: 329, startPoint y: 399, endPoint x: 551, endPoint y: 404, distance: 222.6
click at [551, 404] on div "Address : [STREET_ADDRESS]" at bounding box center [352, 396] width 505 height 35
copy p "[STREET_ADDRESS]"
click at [253, 10] on input "text" at bounding box center [246, 20] width 291 height 20
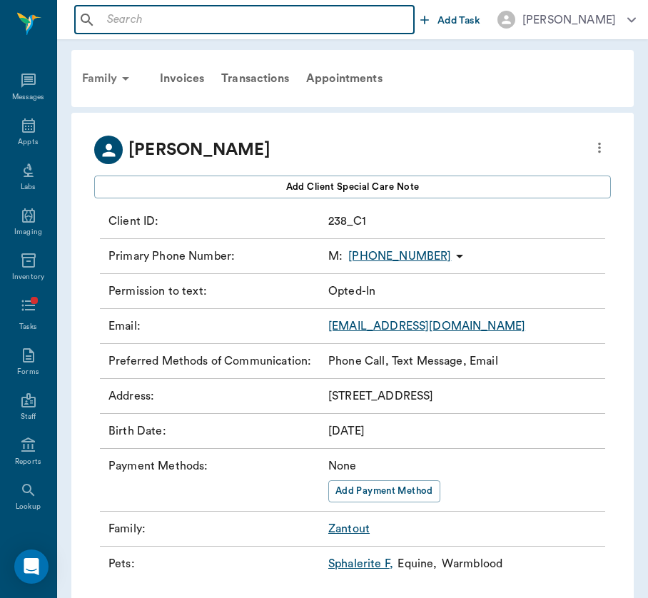
click at [97, 70] on div "Family" at bounding box center [107, 78] width 69 height 34
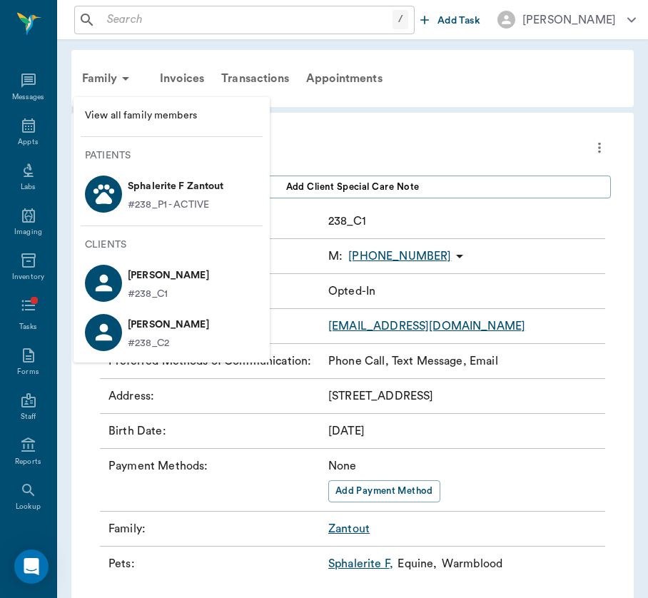
click at [121, 196] on div at bounding box center [103, 193] width 37 height 37
